Goal: Information Seeking & Learning: Learn about a topic

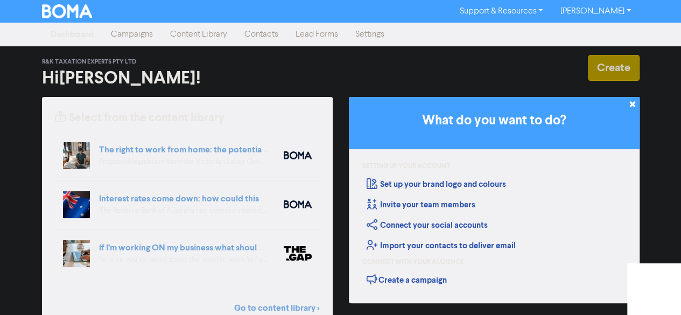
scroll to position [31, 0]
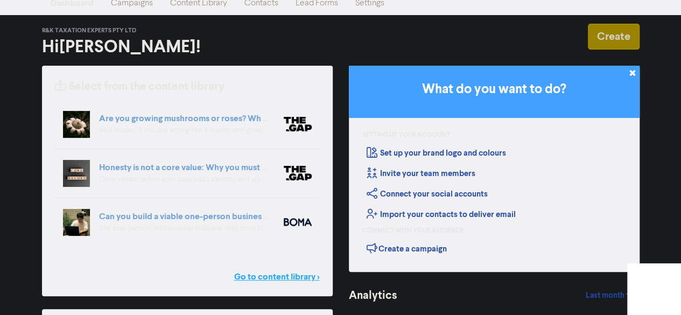
click at [265, 275] on link "Go to content library >" at bounding box center [277, 276] width 86 height 13
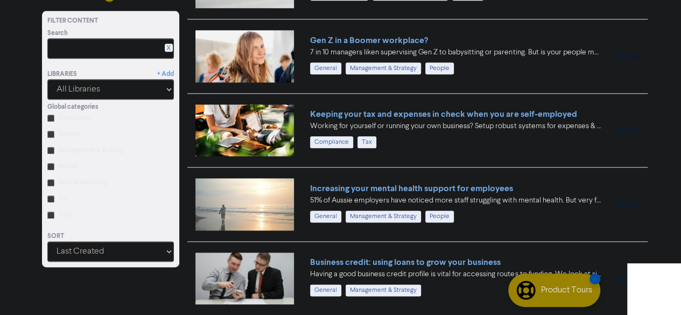
scroll to position [548, 0]
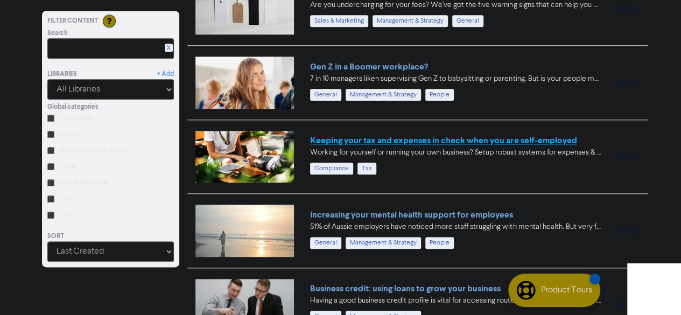
click at [433, 138] on link "Keeping your tax and expenses in check when you are self-employed" at bounding box center [443, 140] width 266 height 11
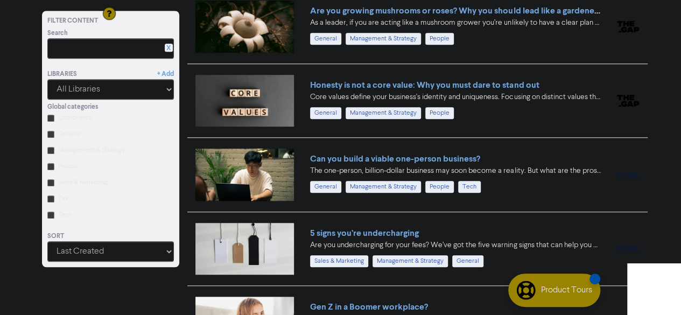
scroll to position [281, 0]
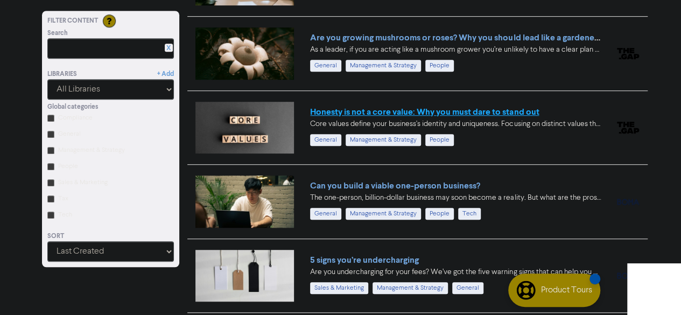
click at [490, 112] on link "Honesty is not a core value: Why you must dare to stand out" at bounding box center [424, 112] width 229 height 11
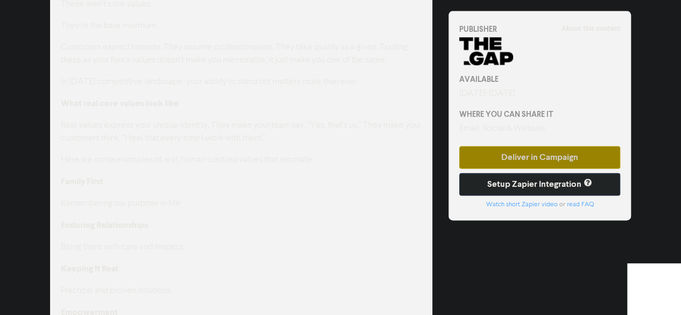
scroll to position [659, 0]
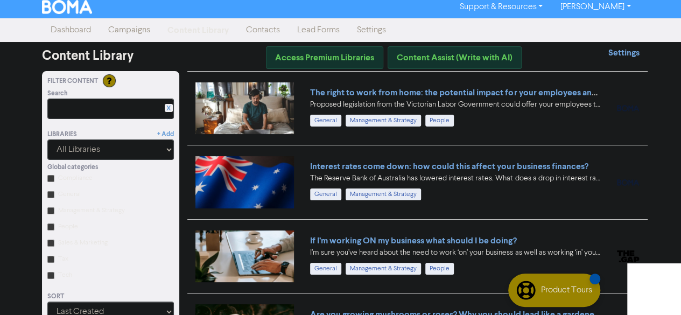
scroll to position [4, 0]
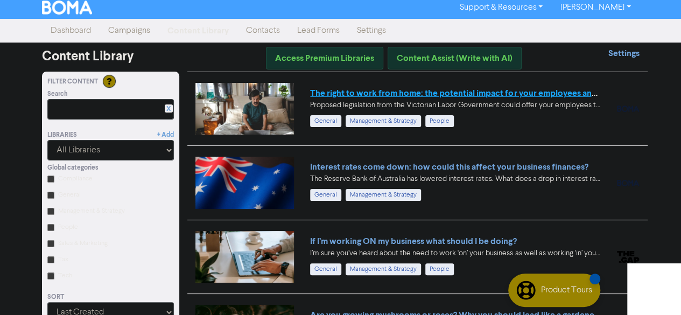
click at [520, 92] on link "The right to work from home: the potential impact for your employees and busine…" at bounding box center [470, 93] width 321 height 11
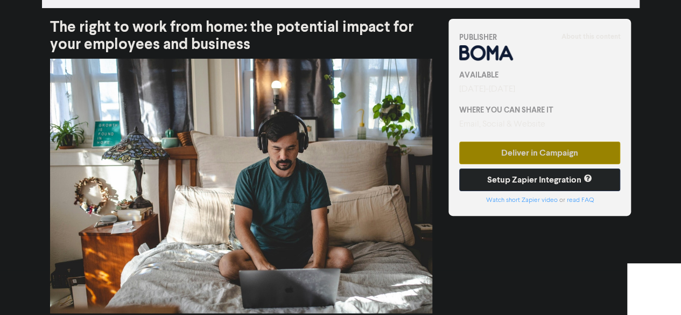
scroll to position [45, 0]
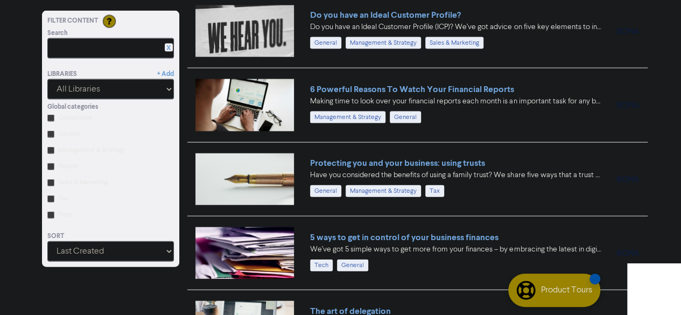
scroll to position [1118, 0]
